Goal: Task Accomplishment & Management: Complete application form

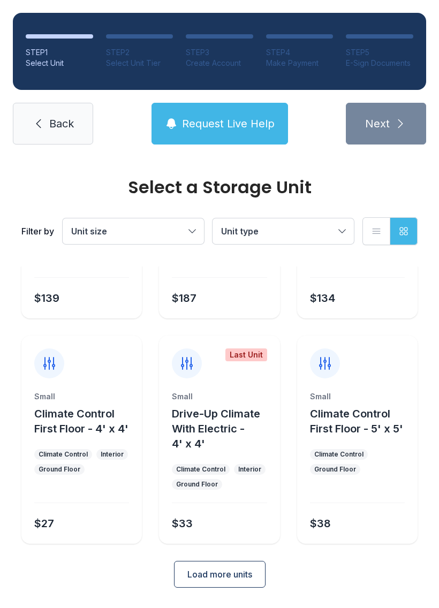
scroll to position [127, 0]
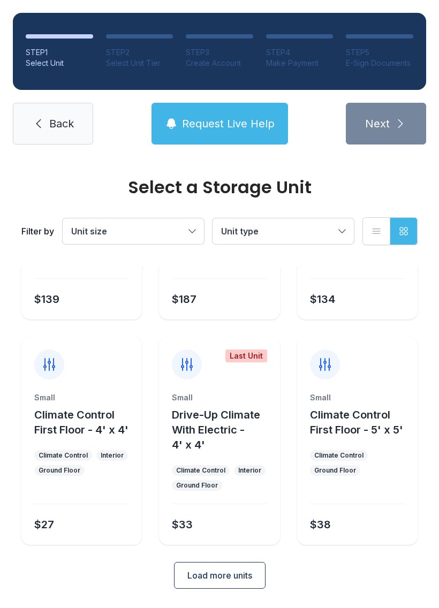
click at [191, 229] on button "Unit size" at bounding box center [133, 231] width 141 height 26
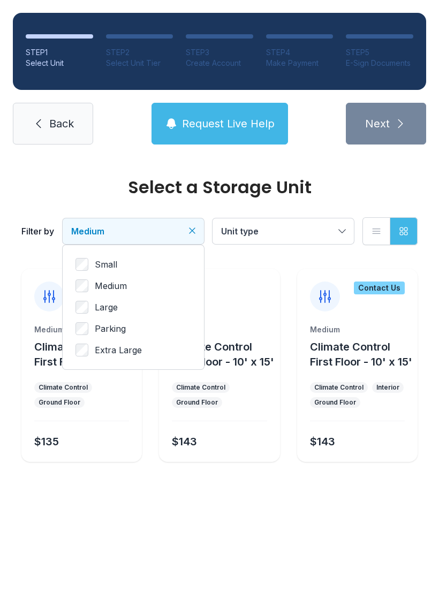
click at [342, 227] on button "Unit type" at bounding box center [283, 231] width 141 height 26
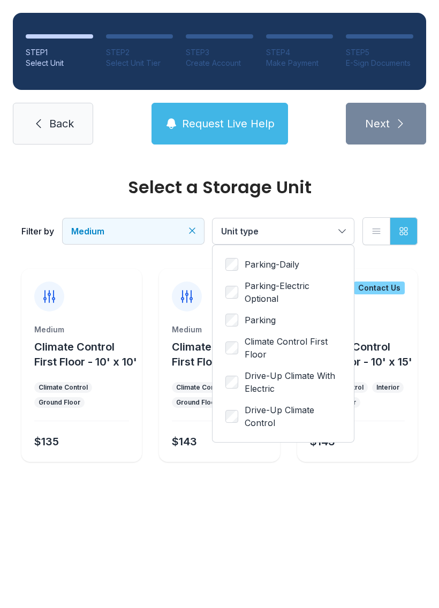
click at [194, 232] on icon "Clear filters" at bounding box center [192, 230] width 5 height 5
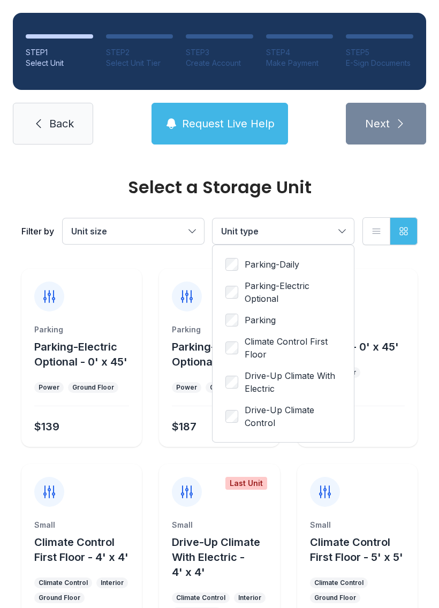
click at [196, 229] on button "Unit size" at bounding box center [133, 231] width 141 height 26
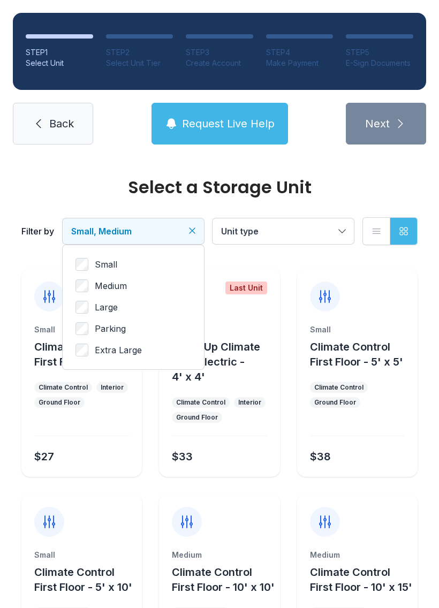
click at [333, 579] on button "Climate Control First Floor - 10' x 15'" at bounding box center [361, 580] width 103 height 30
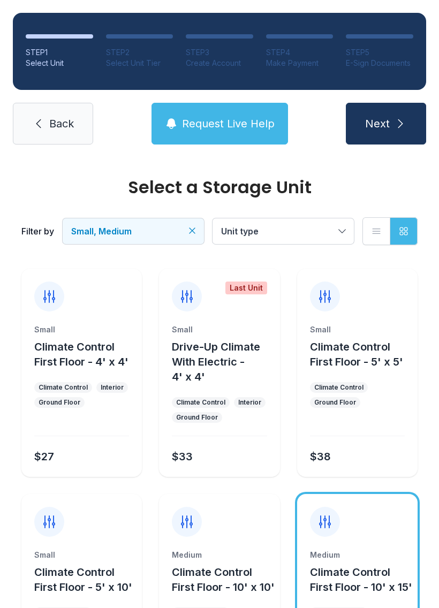
click at [209, 581] on span "Climate Control First Floor - 10' x 10'" at bounding box center [223, 580] width 103 height 28
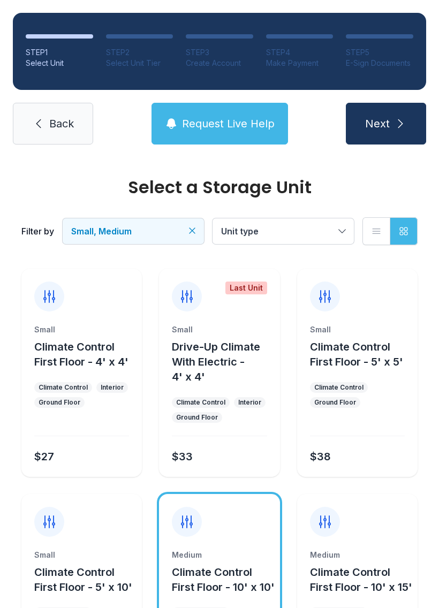
click at [192, 233] on icon "Clear filters" at bounding box center [192, 230] width 11 height 11
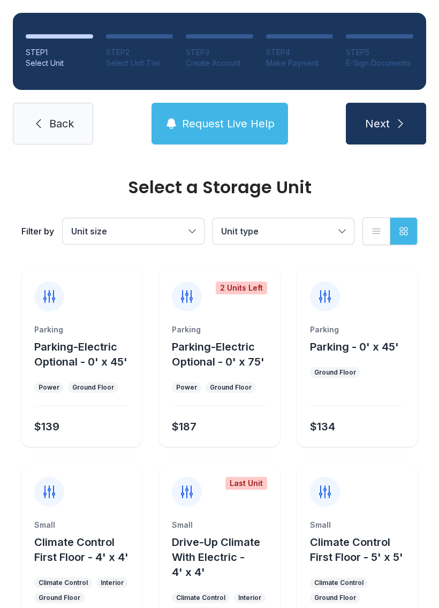
click at [191, 227] on button "Unit size" at bounding box center [133, 231] width 141 height 26
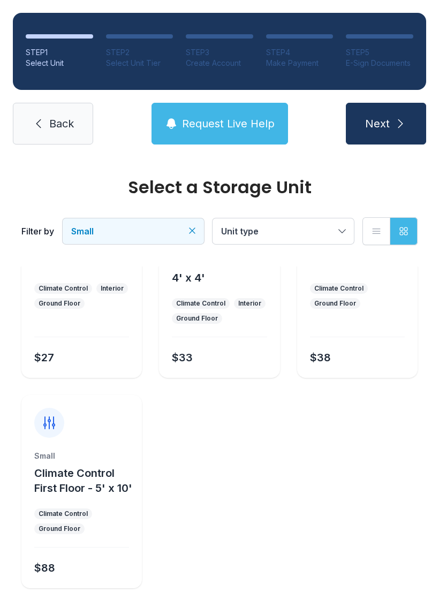
scroll to position [99, 0]
click at [60, 472] on span "Climate Control First Floor - 5' x 10'" at bounding box center [83, 481] width 98 height 28
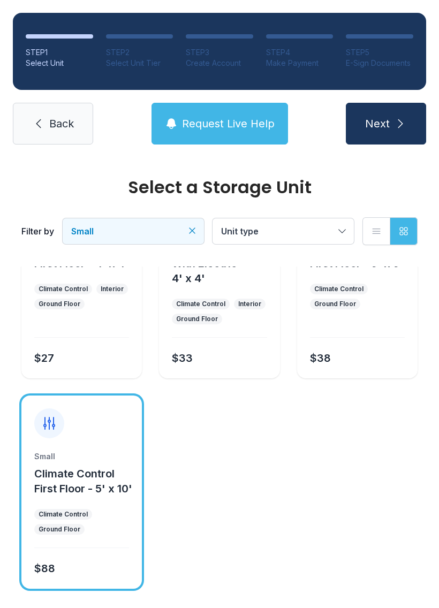
click at [82, 485] on span "Climate Control First Floor - 5' x 10'" at bounding box center [83, 481] width 98 height 28
click at [395, 121] on icon "submit" at bounding box center [400, 123] width 13 height 13
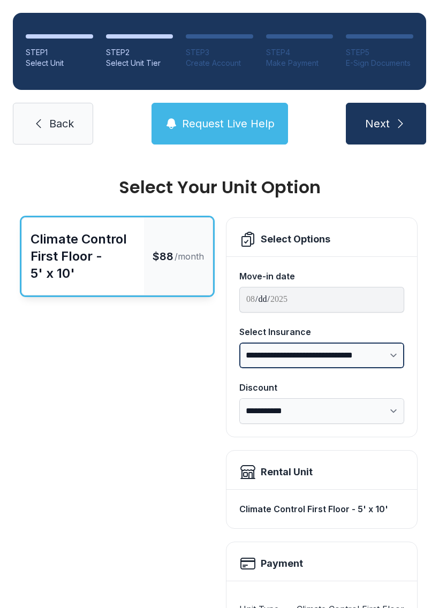
click at [396, 351] on select "**********" at bounding box center [321, 356] width 165 height 26
click at [298, 474] on div "Rental Unit" at bounding box center [287, 472] width 52 height 15
click at [282, 562] on h2 "Payment" at bounding box center [282, 563] width 42 height 15
click at [357, 507] on div "Climate Control First Floor - 5' x 10'" at bounding box center [321, 509] width 165 height 21
click at [254, 565] on icon at bounding box center [247, 563] width 17 height 17
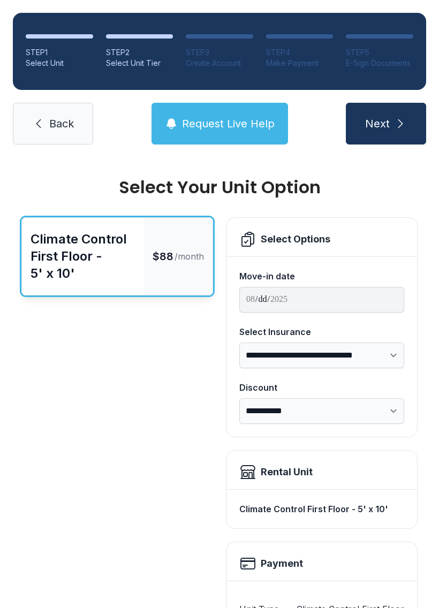
click at [389, 114] on button "Next" at bounding box center [386, 124] width 80 height 42
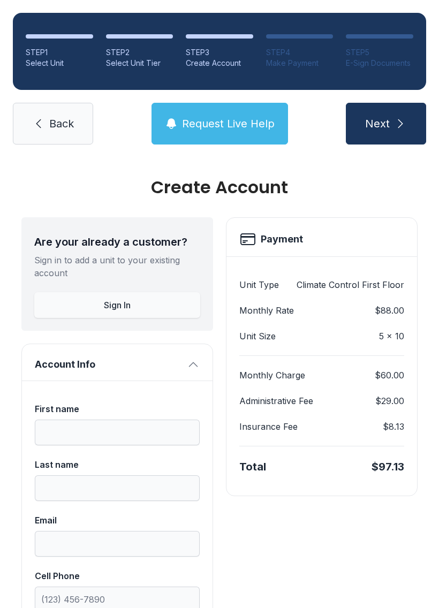
click at [210, 60] on div "Create Account" at bounding box center [219, 63] width 67 height 11
click at [387, 105] on button "Next" at bounding box center [386, 124] width 80 height 42
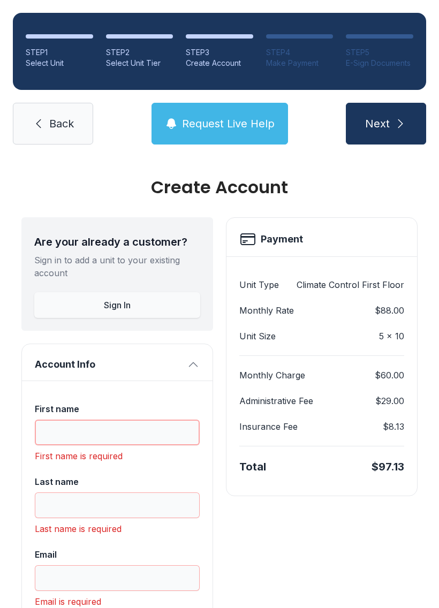
scroll to position [24, 0]
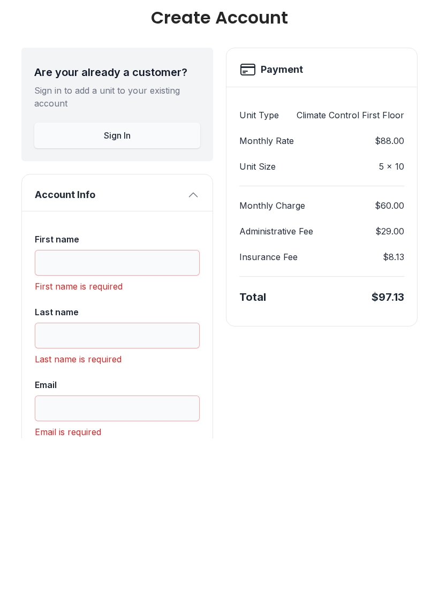
click at [189, 358] on icon "button" at bounding box center [193, 364] width 13 height 13
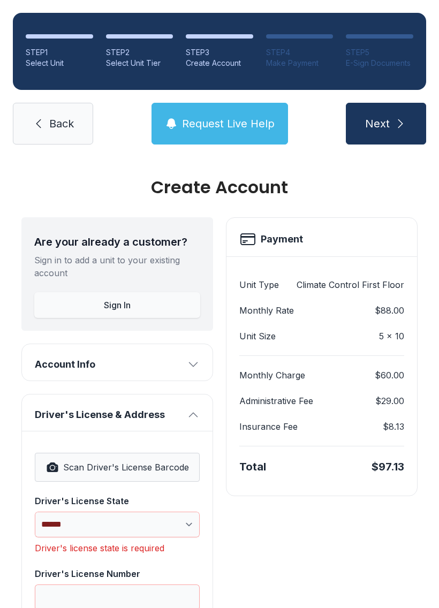
click at [213, 179] on div "Create Account" at bounding box center [219, 187] width 396 height 17
click at [194, 358] on icon "button" at bounding box center [193, 364] width 13 height 13
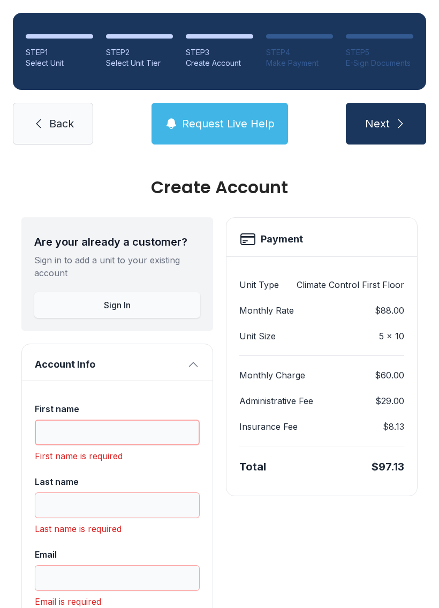
click at [169, 420] on input "First name" at bounding box center [117, 433] width 165 height 26
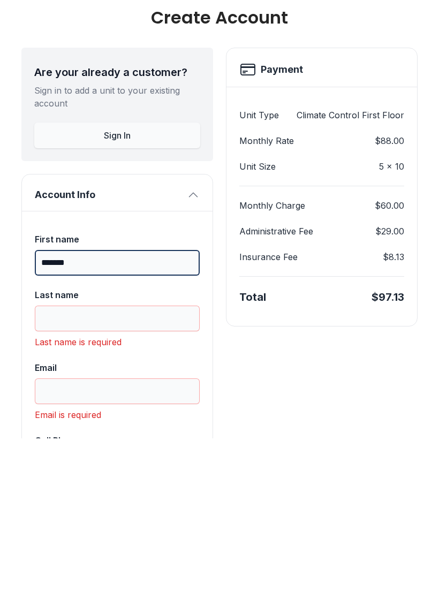
type input "*******"
click at [142, 475] on input "Last name" at bounding box center [117, 488] width 165 height 26
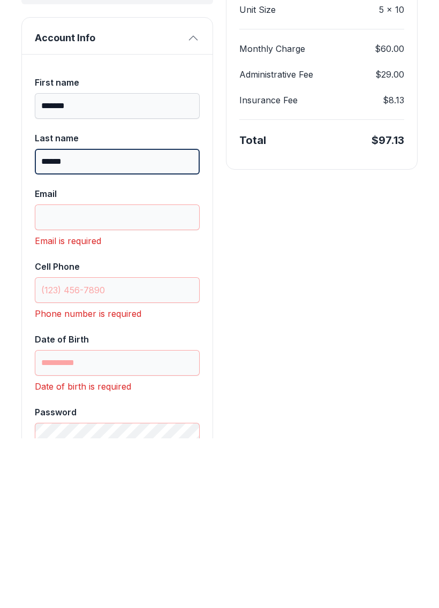
scroll to position [160, 0]
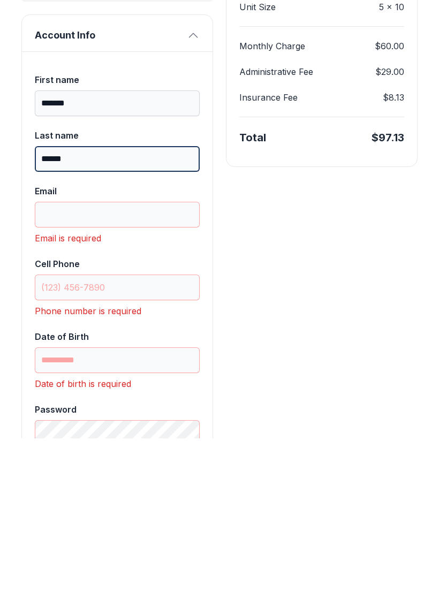
type input "******"
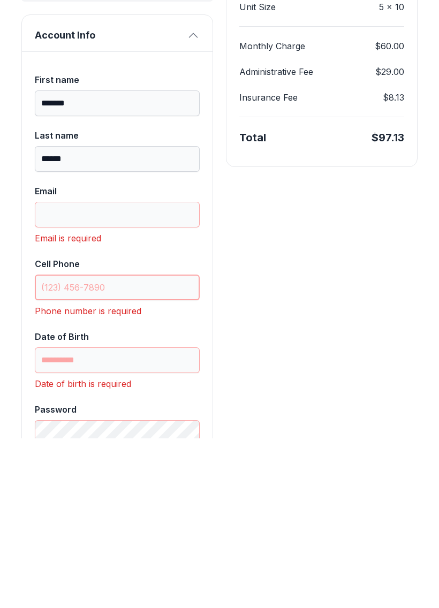
click at [147, 444] on input "Cell Phone" at bounding box center [117, 457] width 165 height 26
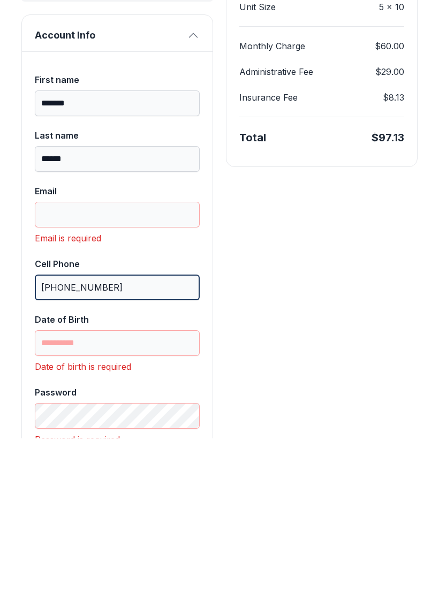
type input "[PHONE_NUMBER]"
click at [170, 500] on input "Date of Birth" at bounding box center [117, 513] width 165 height 26
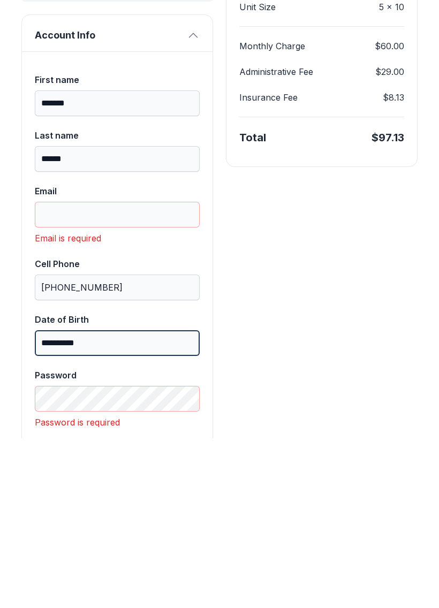
type input "**********"
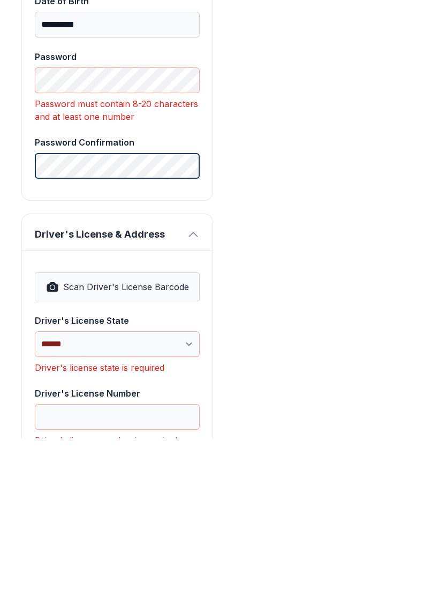
scroll to position [480, 0]
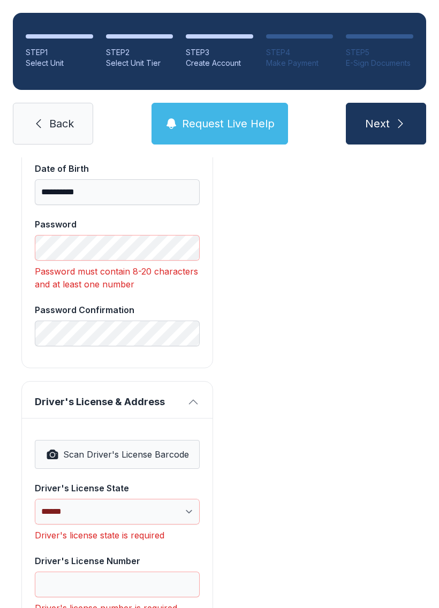
click at [83, 448] on span "Scan Driver's License Barcode" at bounding box center [126, 454] width 126 height 13
click at [138, 440] on button "Scan Driver's License Barcode" at bounding box center [117, 454] width 165 height 29
select select "**"
type input "**********"
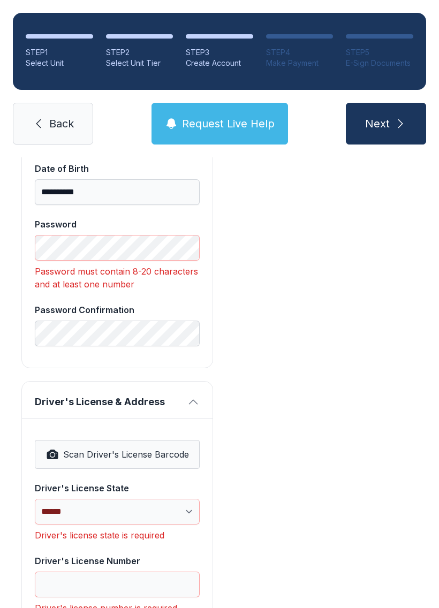
type input "*********"
select select "**"
type input "*****"
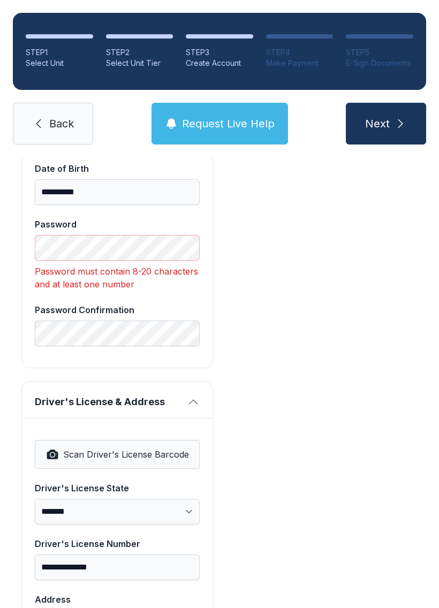
click at [213, 263] on div "**********" at bounding box center [117, 115] width 192 height 505
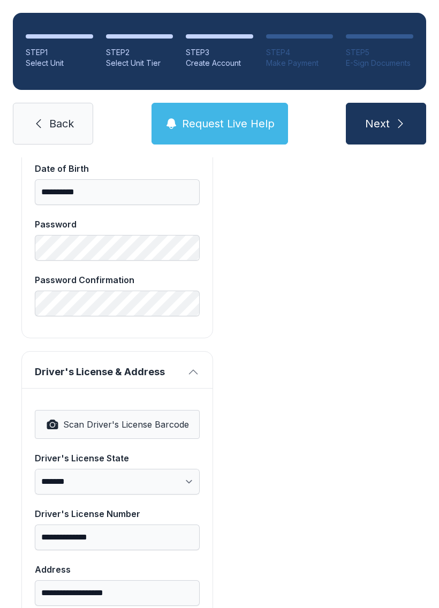
click at [350, 349] on div "Payment Unit Type Climate Control First Floor Monthly Rate $88.00 Unit Size 5 x…" at bounding box center [322, 415] width 192 height 1357
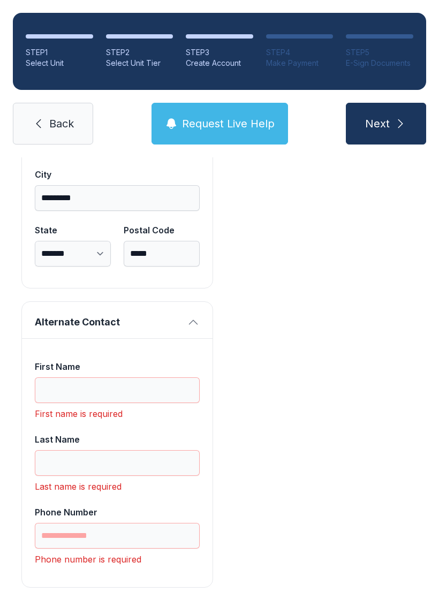
scroll to position [986, 0]
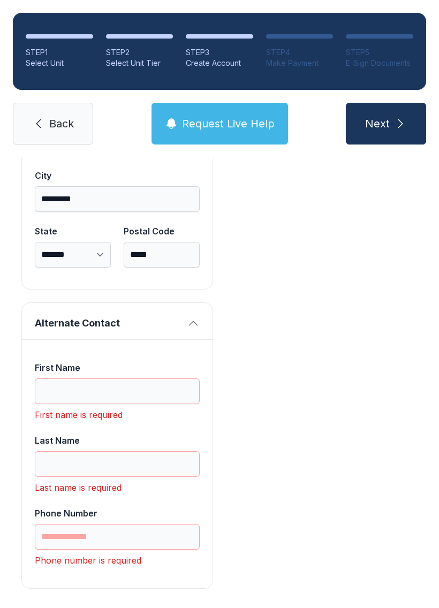
click at [192, 317] on icon "button" at bounding box center [193, 323] width 13 height 13
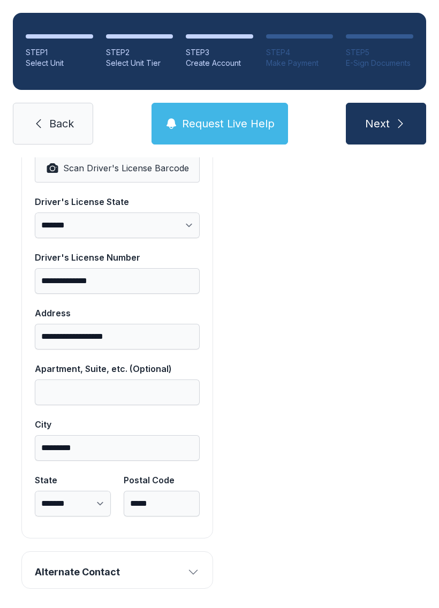
click at [397, 117] on icon "submit" at bounding box center [400, 123] width 13 height 13
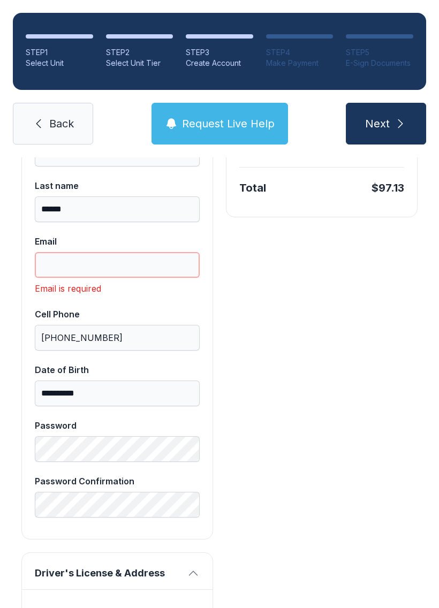
scroll to position [280, 0]
click at [161, 273] on input "Email" at bounding box center [117, 265] width 165 height 26
click at [386, 124] on button "Next" at bounding box center [386, 124] width 80 height 42
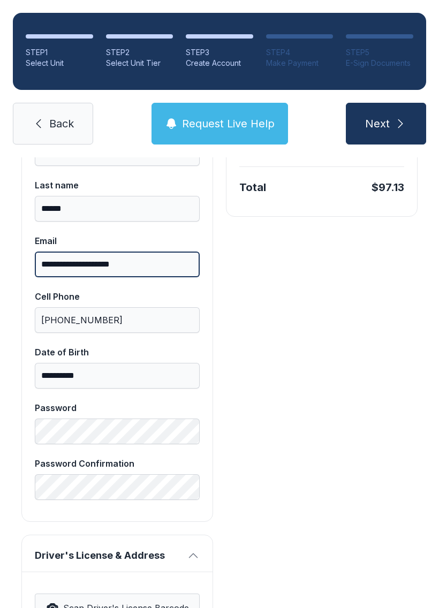
type input "**********"
click at [408, 126] on button "Next" at bounding box center [386, 124] width 80 height 42
click at [404, 132] on button "Next" at bounding box center [386, 124] width 80 height 42
click at [402, 113] on button "Next" at bounding box center [386, 124] width 80 height 42
click at [402, 112] on button "Next" at bounding box center [386, 124] width 80 height 42
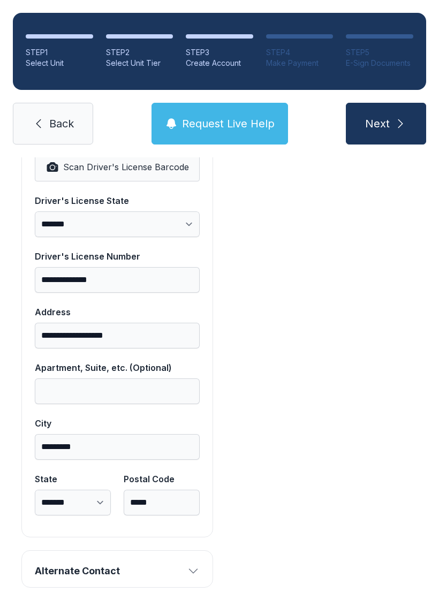
scroll to position [720, 0]
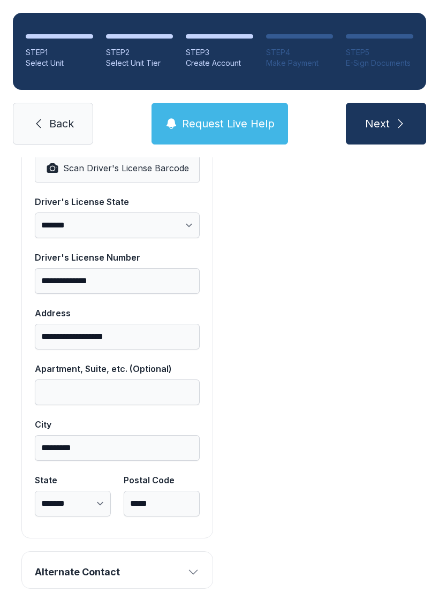
click at [192, 568] on icon "button" at bounding box center [193, 572] width 13 height 13
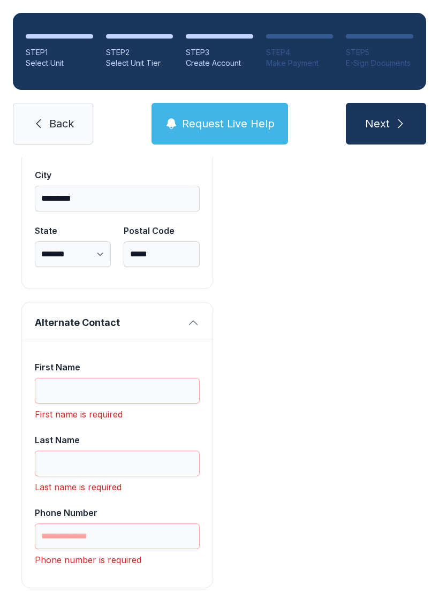
scroll to position [969, 0]
click at [162, 380] on input "First Name" at bounding box center [117, 392] width 165 height 26
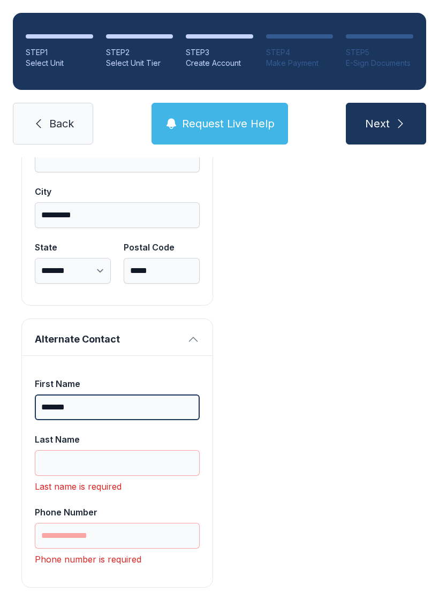
scroll to position [952, 0]
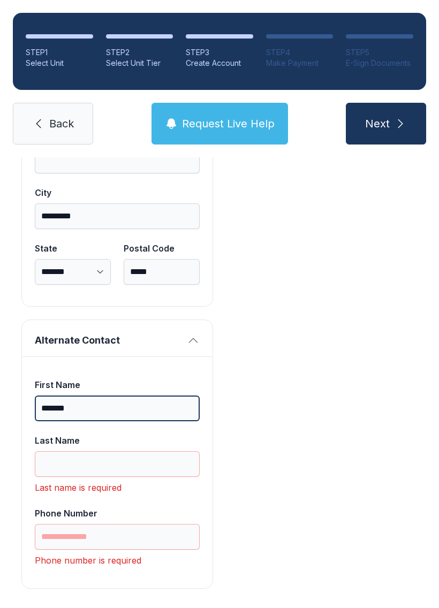
type input "*******"
click at [391, 121] on button "Next" at bounding box center [386, 124] width 80 height 42
type input "*"
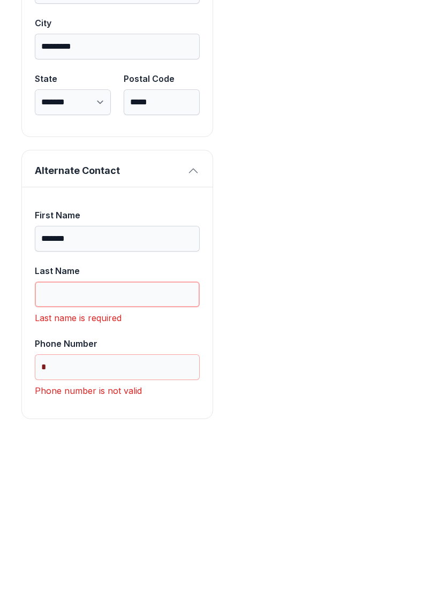
click at [154, 451] on input "Last Name" at bounding box center [117, 464] width 165 height 26
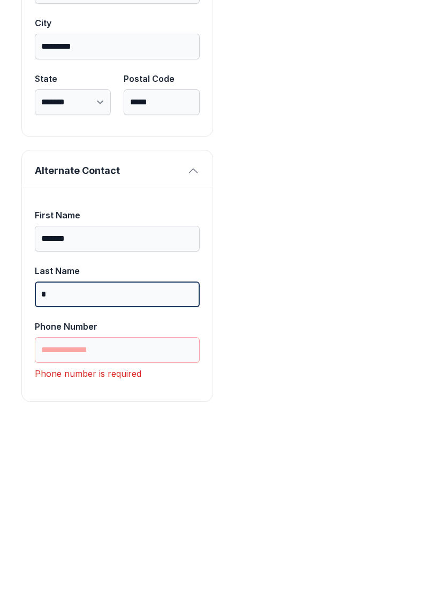
scroll to position [934, 0]
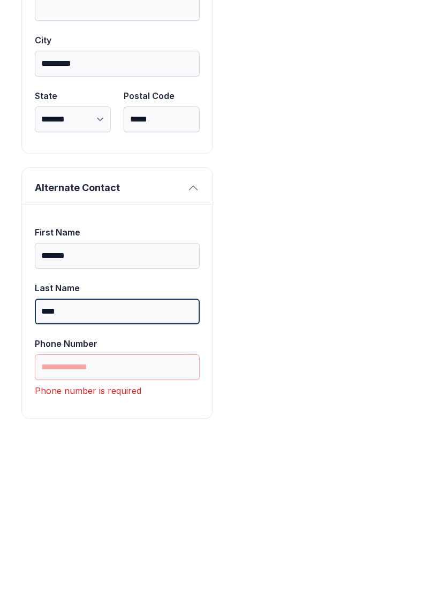
type input "*****"
